Goal: Task Accomplishment & Management: Manage account settings

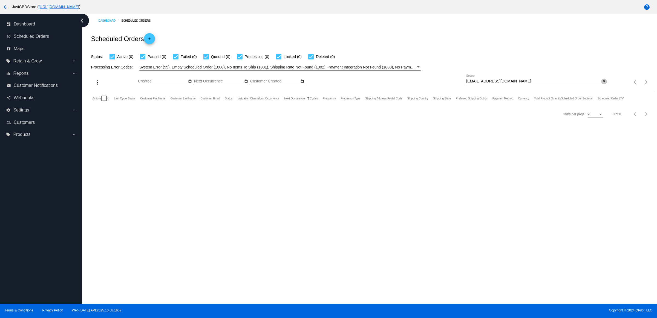
click at [605, 84] on mat-icon "close" at bounding box center [604, 81] width 4 height 4
click at [605, 84] on input "Search" at bounding box center [536, 81] width 141 height 4
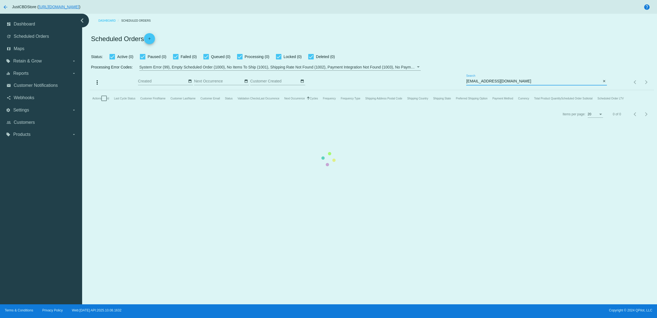
type input "[EMAIL_ADDRESS][DOMAIN_NAME]"
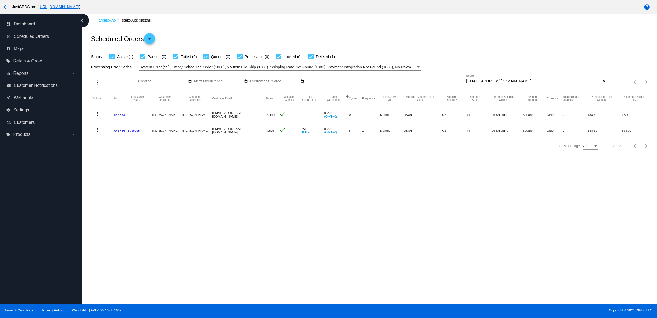
click at [99, 133] on mat-icon "more_vert" at bounding box center [97, 130] width 7 height 7
click at [127, 208] on button "delete Delete" at bounding box center [121, 206] width 54 height 13
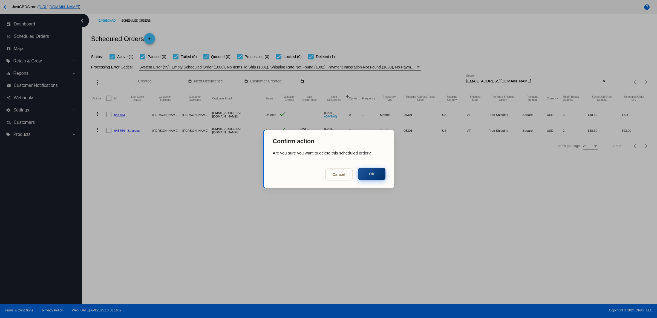
click at [370, 176] on button "OK" at bounding box center [371, 174] width 27 height 12
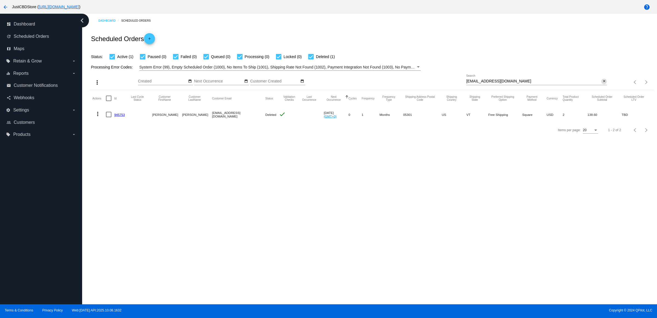
click at [603, 84] on mat-icon "close" at bounding box center [604, 81] width 4 height 4
click at [603, 87] on mat-icon "search" at bounding box center [604, 82] width 7 height 8
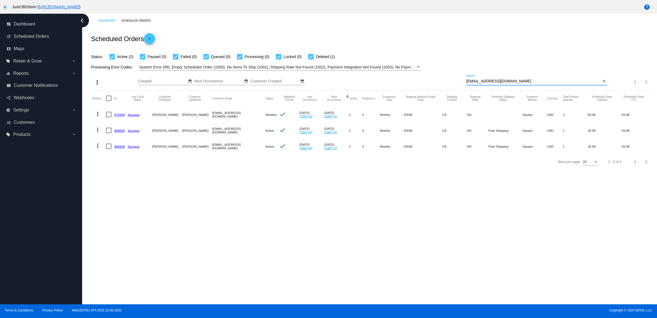
type input "[EMAIL_ADDRESS][DOMAIN_NAME]"
click at [96, 151] on button "more_vert" at bounding box center [97, 145] width 11 height 11
click at [129, 223] on button "delete Delete" at bounding box center [121, 222] width 54 height 13
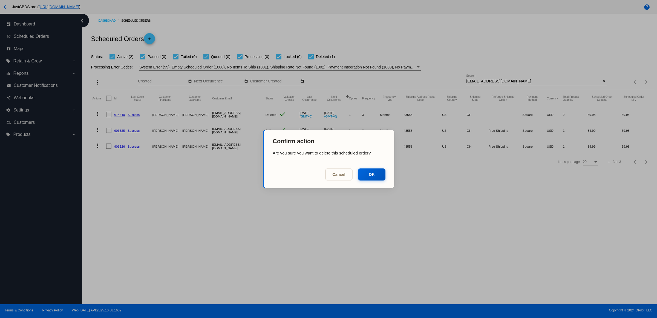
click at [212, 202] on div at bounding box center [328, 159] width 657 height 318
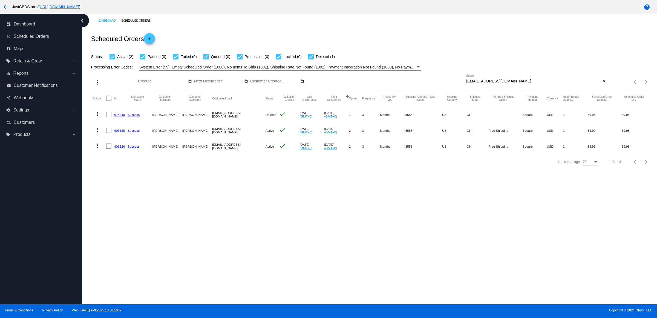
click at [99, 149] on mat-icon "more_vert" at bounding box center [97, 145] width 7 height 7
click at [121, 222] on span "Delete" at bounding box center [116, 222] width 11 height 4
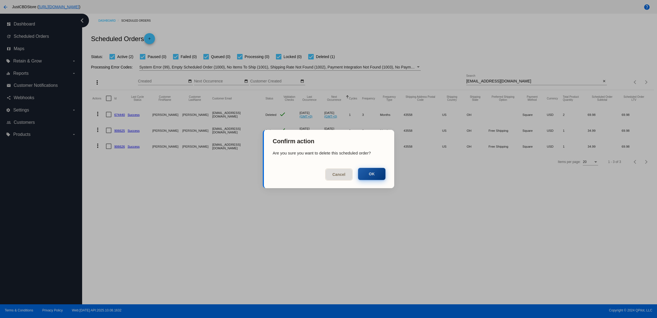
click at [377, 171] on button "OK" at bounding box center [371, 174] width 27 height 12
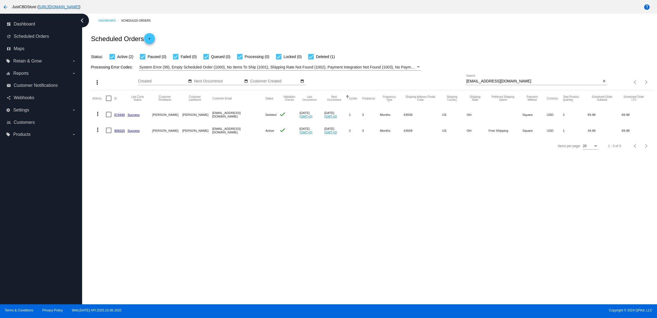
click at [101, 133] on mat-icon "more_vert" at bounding box center [97, 130] width 7 height 7
click at [137, 207] on button "delete Delete" at bounding box center [121, 206] width 54 height 13
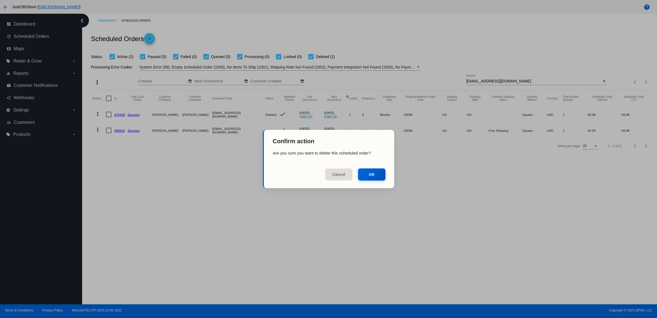
click at [386, 174] on mat-dialog-actions "Cancel OK" at bounding box center [329, 175] width 130 height 25
click at [380, 175] on button "OK" at bounding box center [371, 174] width 27 height 12
